Goal: Use online tool/utility: Utilize a website feature to perform a specific function

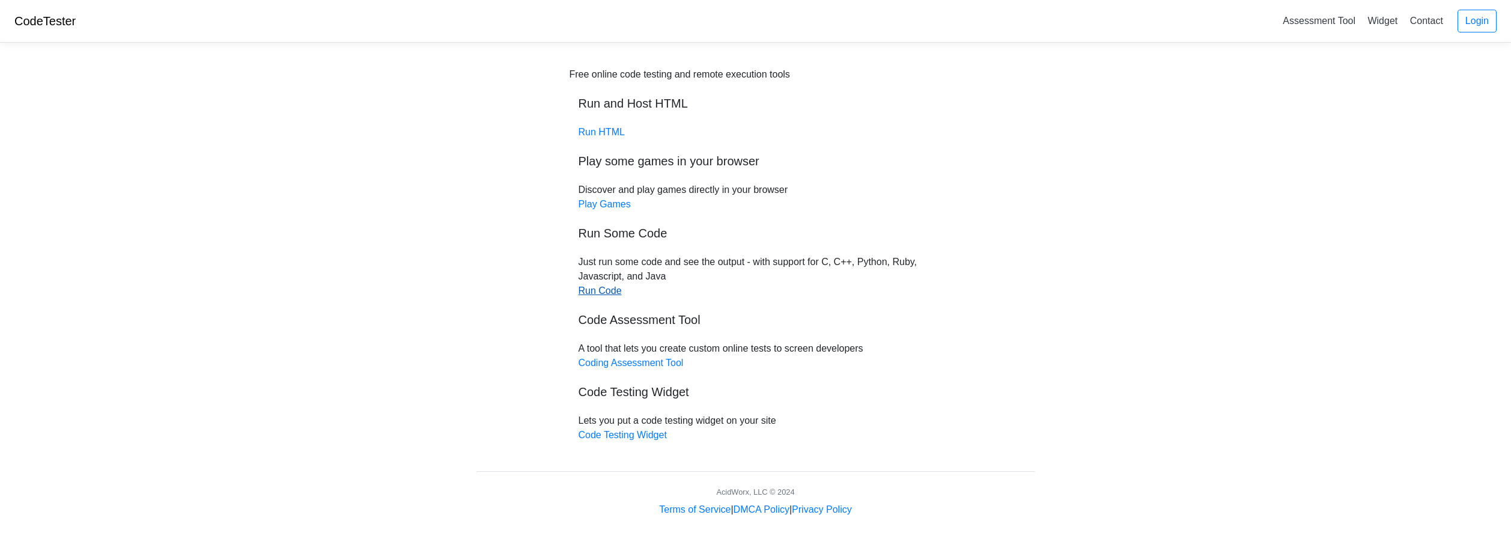
click at [609, 285] on link "Run Code" at bounding box center [600, 290] width 43 height 10
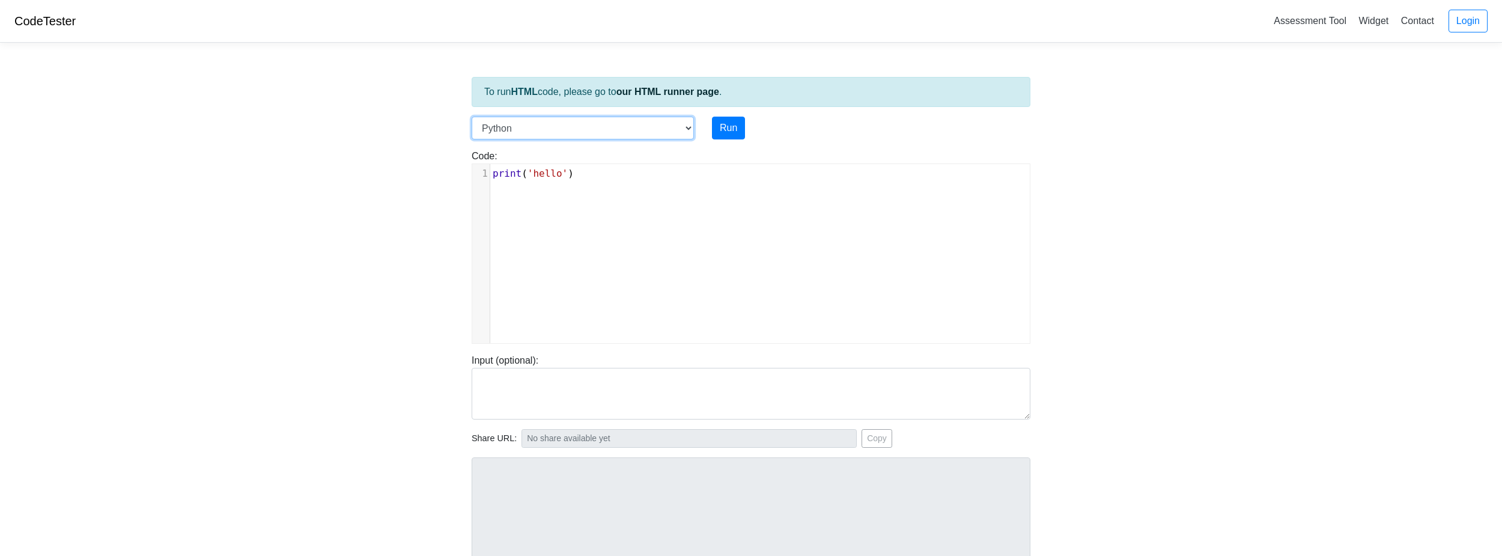
click at [632, 127] on select "C C++ Go Java Javascript Python Ruby" at bounding box center [583, 128] width 222 height 23
select select "java"
click at [472, 117] on select "C C++ Go Java Javascript Python Ruby" at bounding box center [583, 128] width 222 height 23
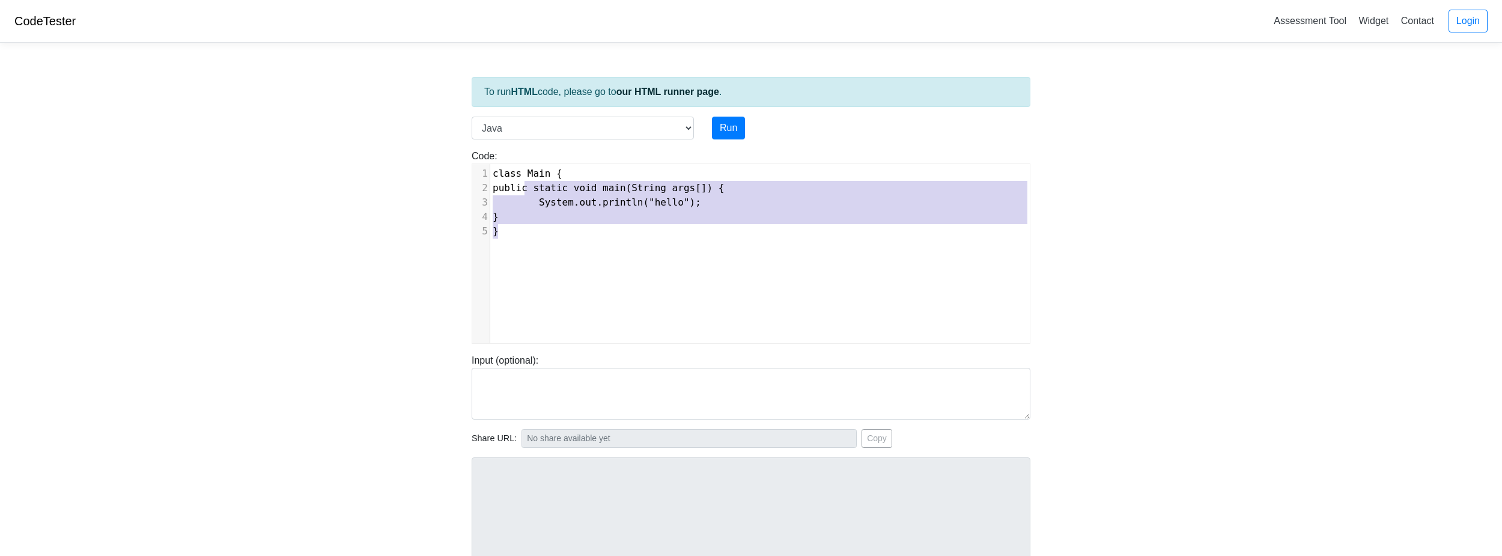
type textarea "class Main { public static void main(String args[]) { System.out.println("hello…"
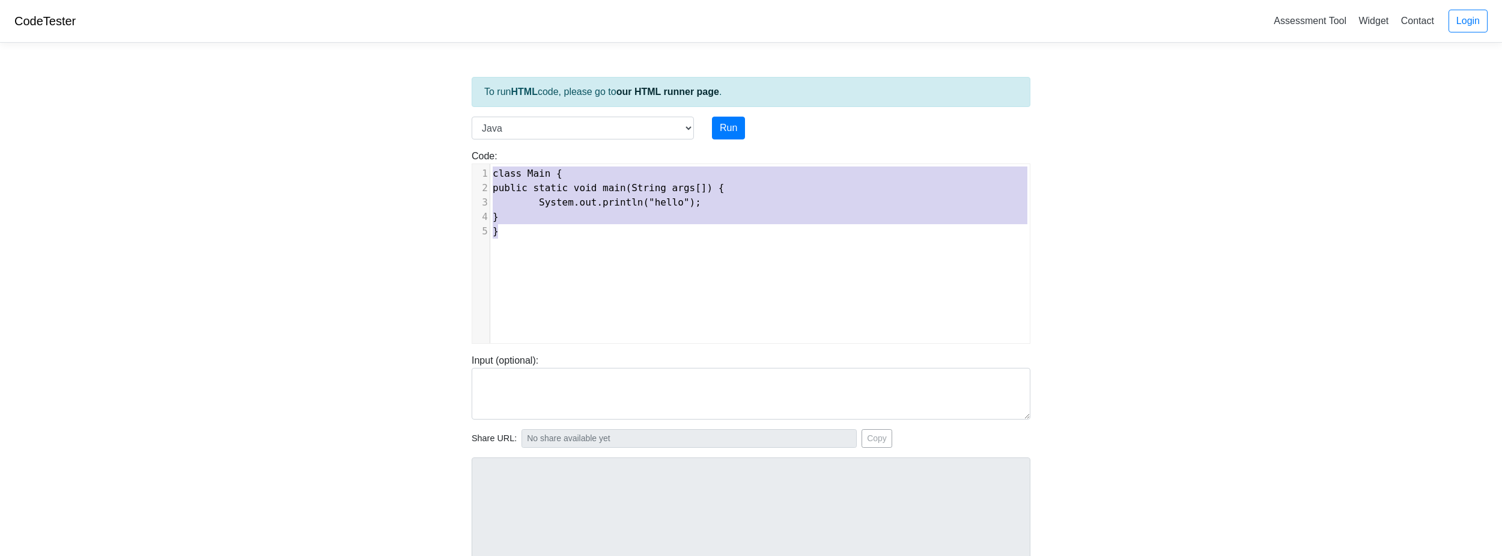
drag, startPoint x: 567, startPoint y: 237, endPoint x: 492, endPoint y: 162, distance: 106.6
click at [492, 162] on div "Code: class Main { public static void main(String args[]) { System.out.println(…" at bounding box center [751, 246] width 577 height 195
click at [532, 223] on pre "}" at bounding box center [764, 217] width 549 height 14
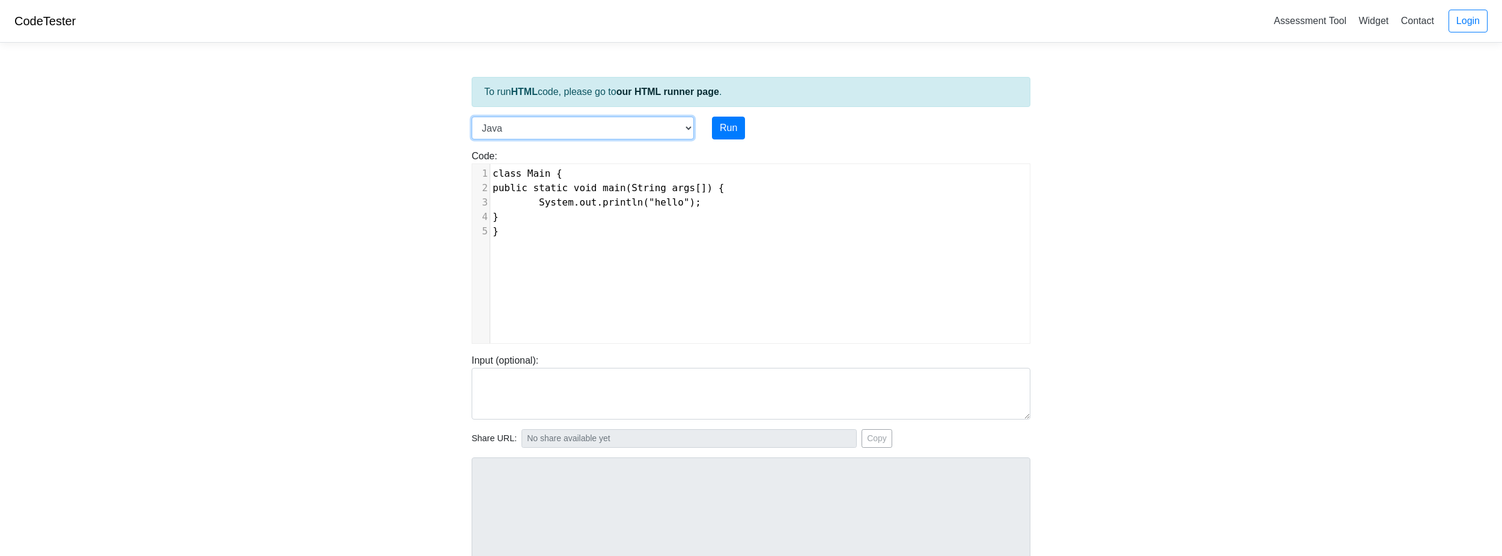
click at [525, 133] on select "C C++ Go Java Javascript Python Ruby" at bounding box center [583, 128] width 222 height 23
select select "javascript"
click at [472, 117] on select "C C++ Go Java Javascript Python Ruby" at bounding box center [583, 128] width 222 height 23
click at [619, 172] on pre "console . log ( "hello" )" at bounding box center [764, 173] width 549 height 14
type textarea "console.log("hello")"
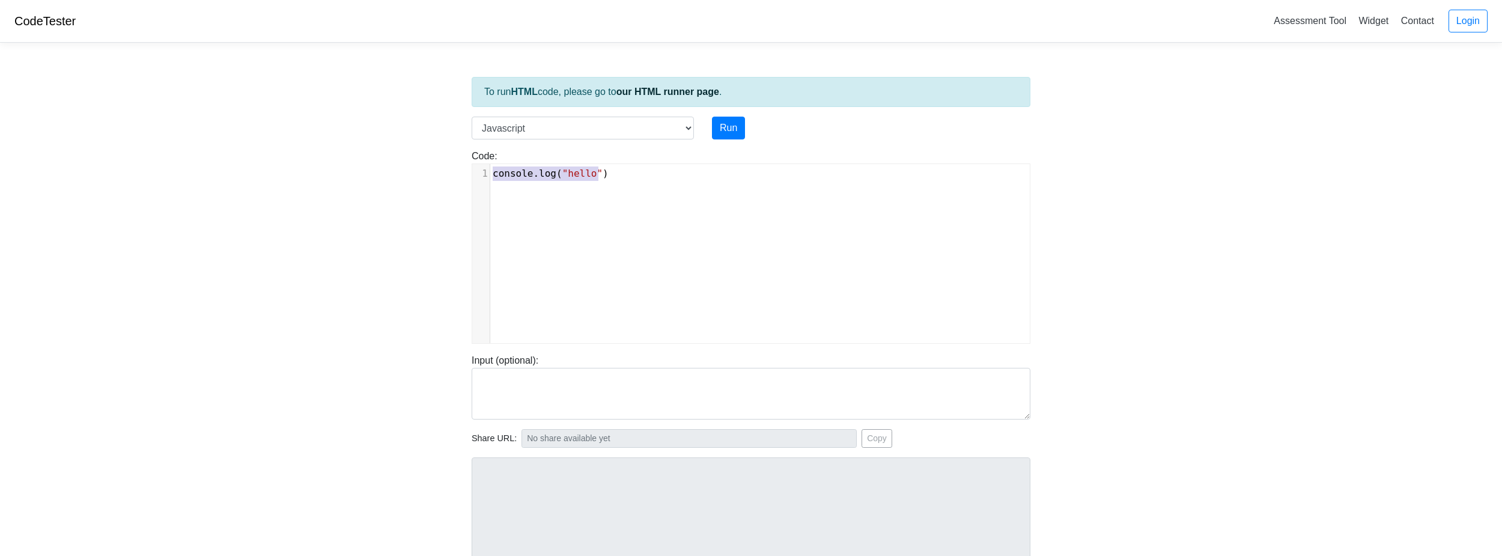
drag, startPoint x: 619, startPoint y: 173, endPoint x: 483, endPoint y: 173, distance: 136.4
click at [490, 173] on div "1 console . log ( "hello" )" at bounding box center [764, 173] width 549 height 14
type textarea "console.log("hello")"
drag, startPoint x: 628, startPoint y: 174, endPoint x: 541, endPoint y: 171, distance: 86.6
click at [490, 171] on div "1 console . log ( "hello" )" at bounding box center [764, 173] width 549 height 14
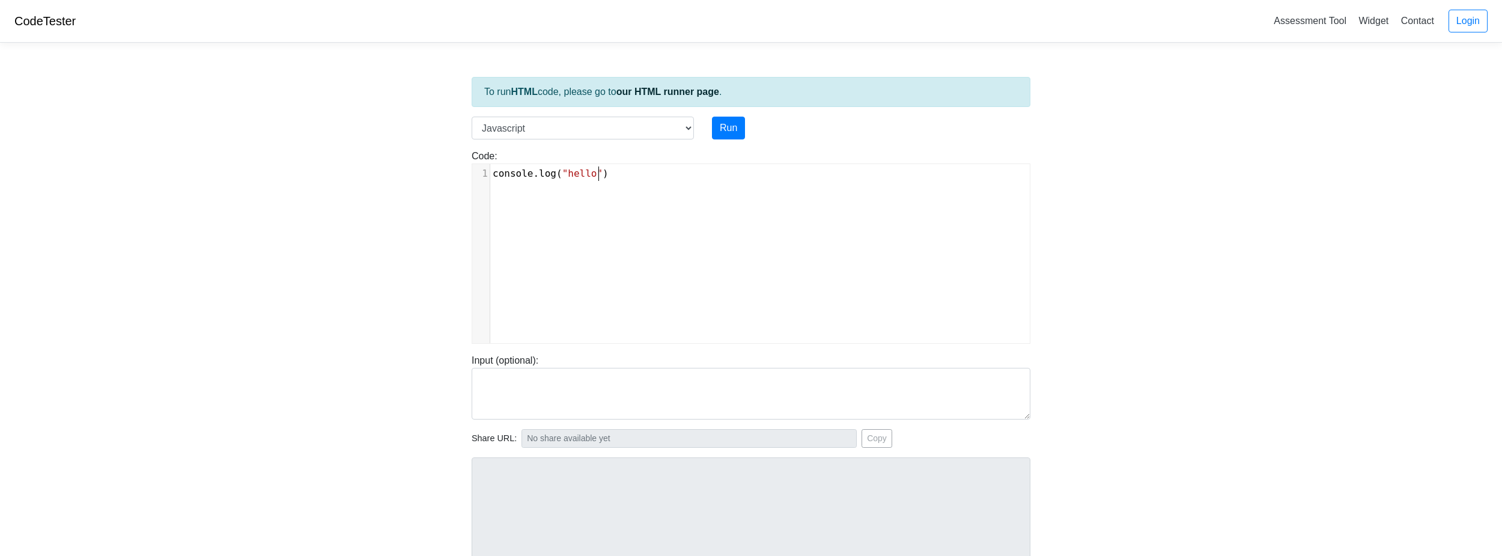
click at [630, 171] on pre "console . log ( "hello" )" at bounding box center [764, 173] width 549 height 14
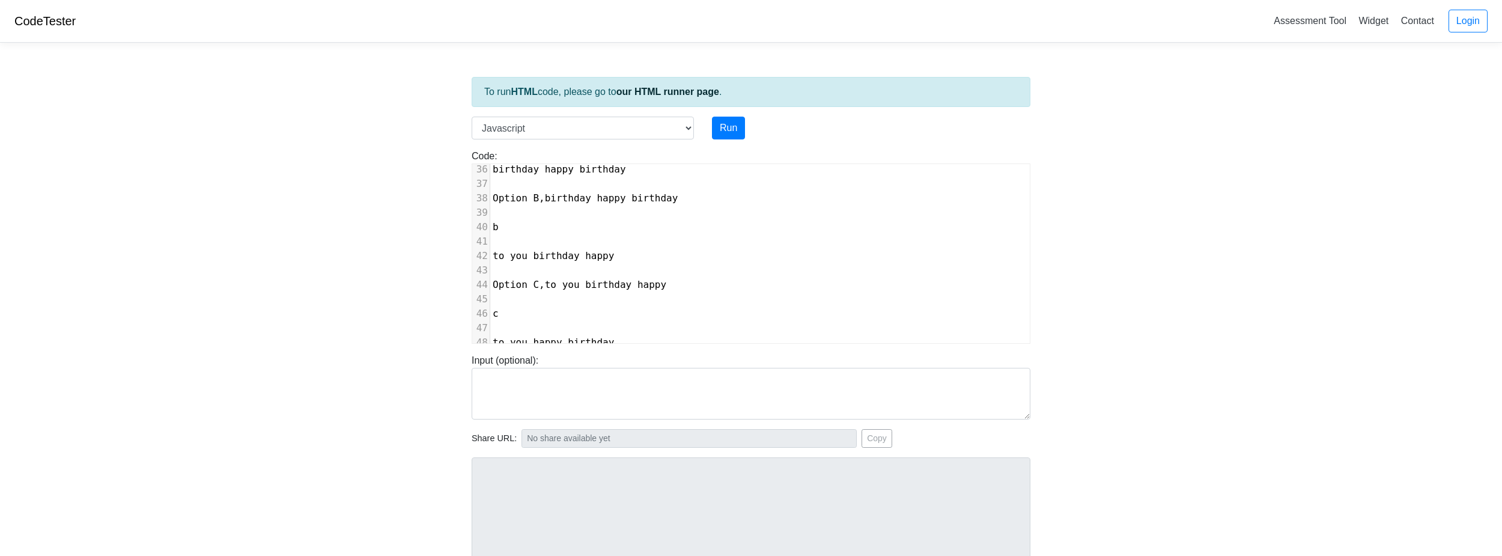
scroll to position [0, 0]
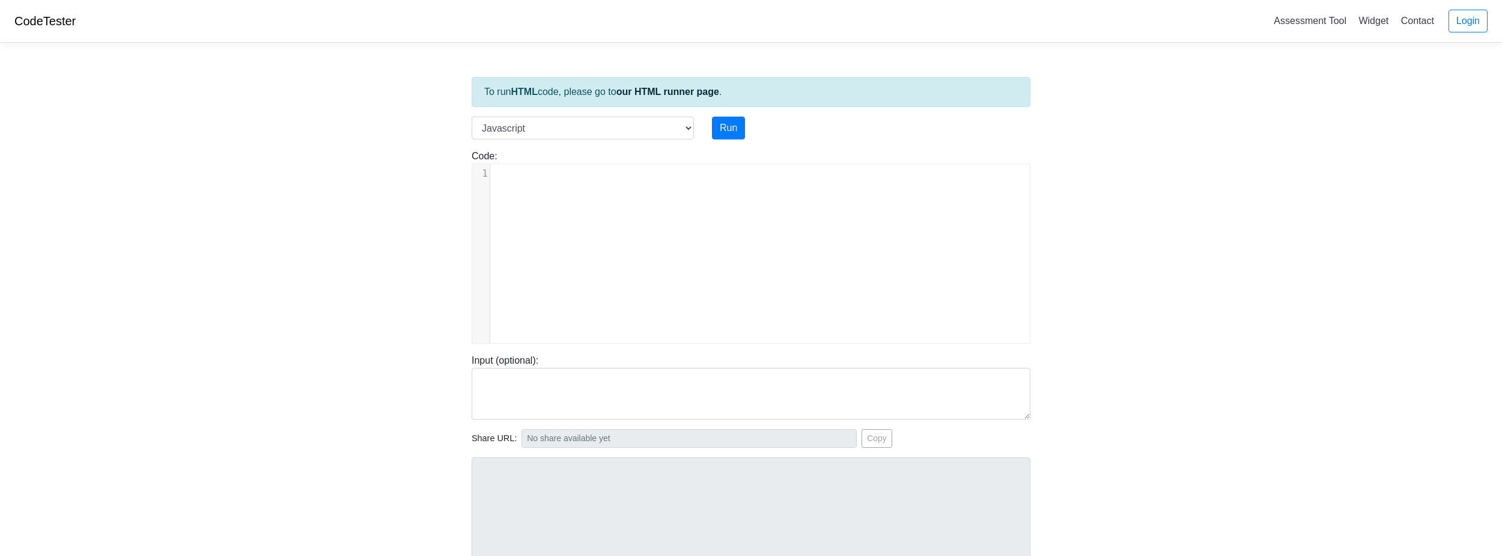
paste textarea "f"
type textarea "function ("
type textarea "do"
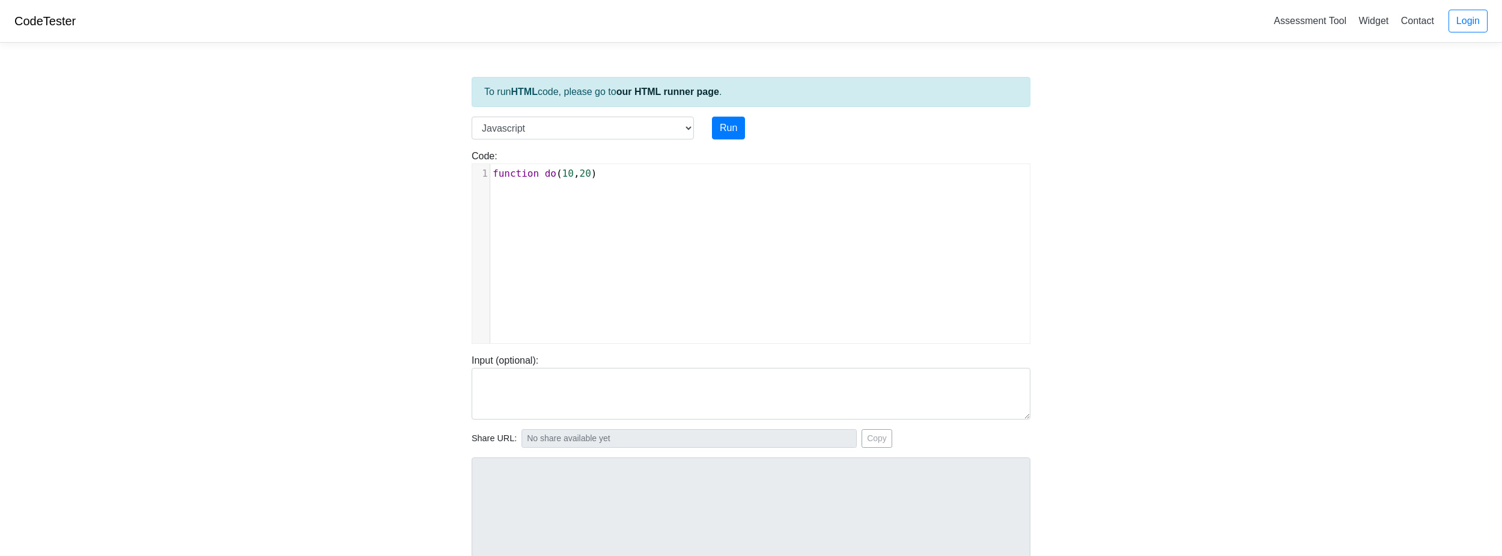
type textarea "10,20) {"
type textarea "}"
type textarea "display(num1);"
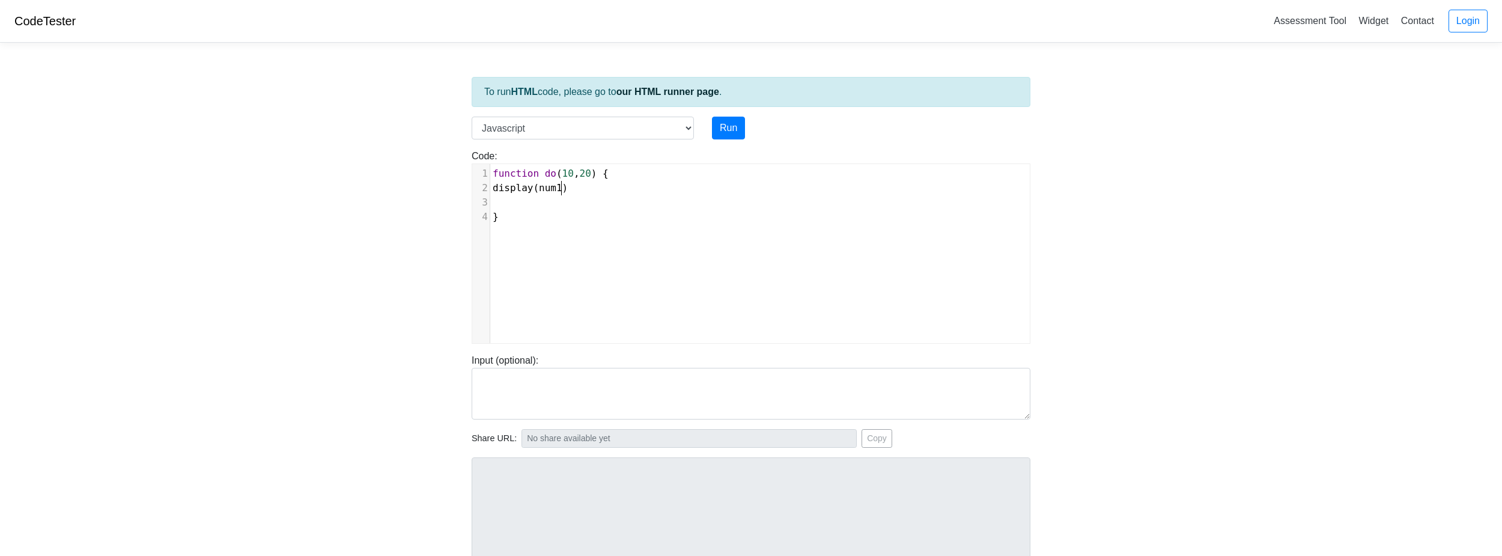
scroll to position [5, 74]
